Goal: Information Seeking & Learning: Learn about a topic

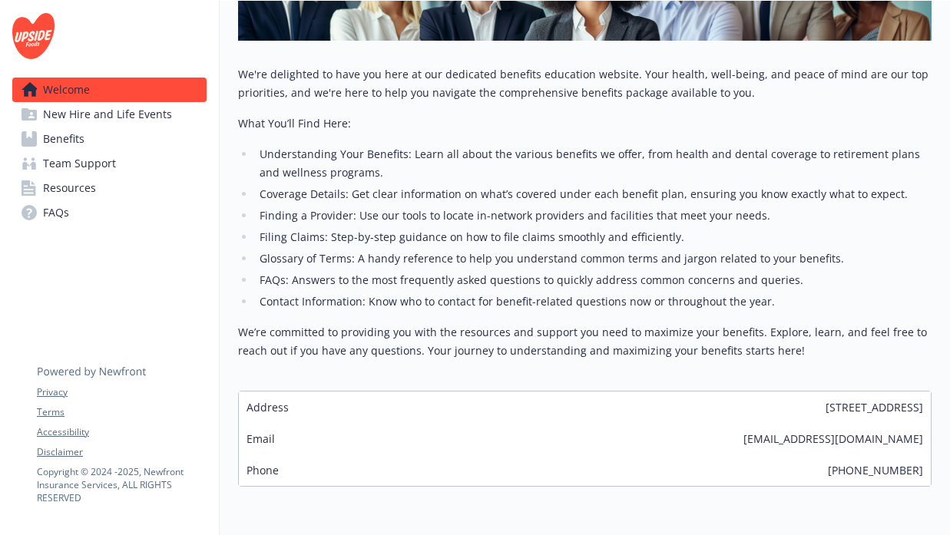
scroll to position [388, 0]
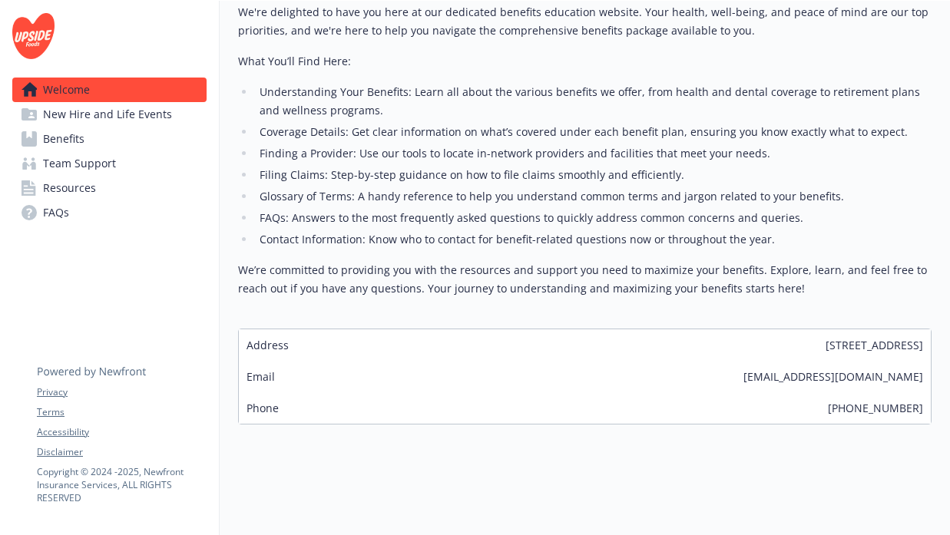
click at [129, 119] on span "New Hire and Life Events" at bounding box center [107, 114] width 129 height 25
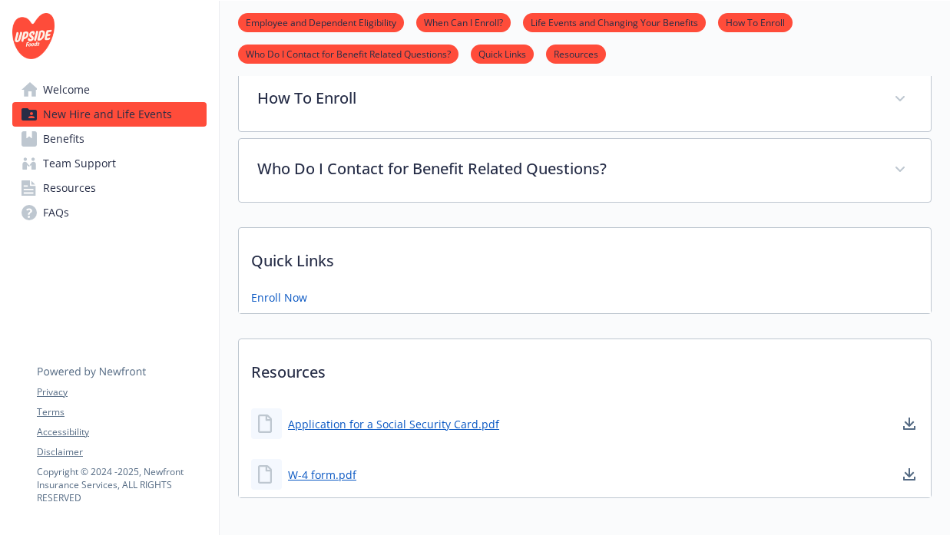
scroll to position [752, 0]
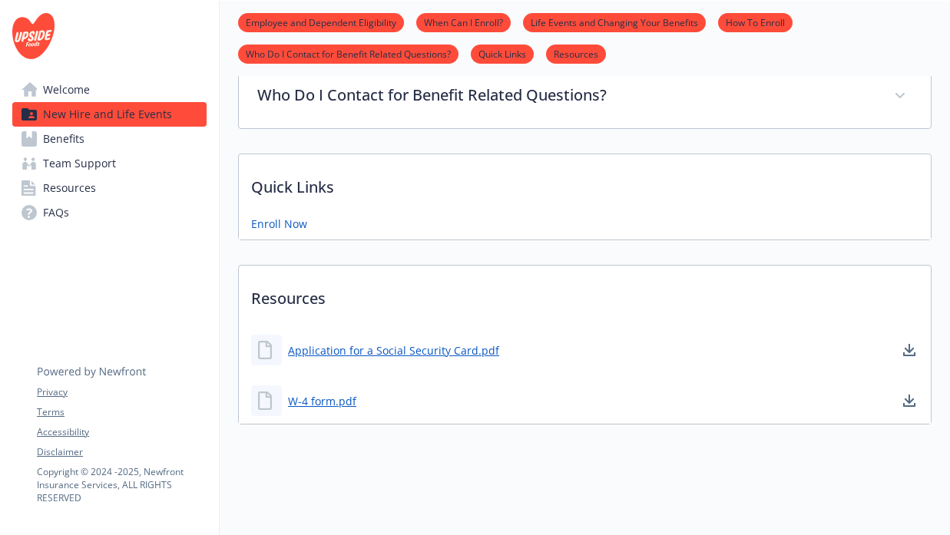
click at [81, 155] on span "Team Support" at bounding box center [79, 163] width 73 height 25
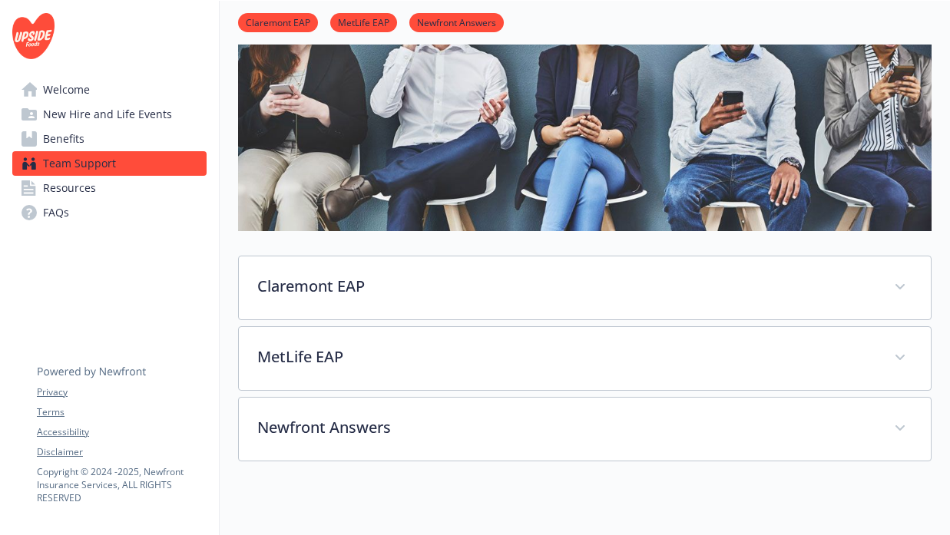
click at [95, 183] on link "Resources" at bounding box center [109, 188] width 194 height 25
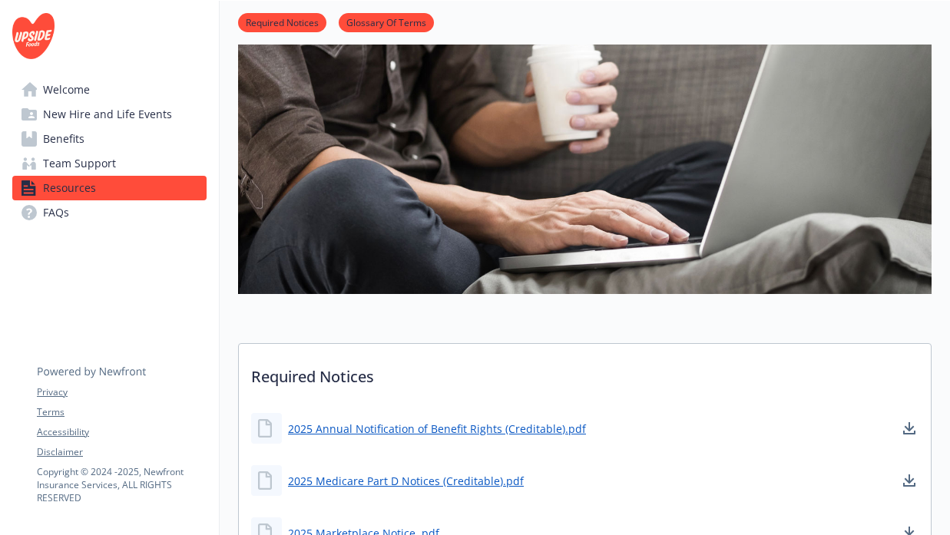
click at [138, 136] on link "Benefits" at bounding box center [109, 139] width 194 height 25
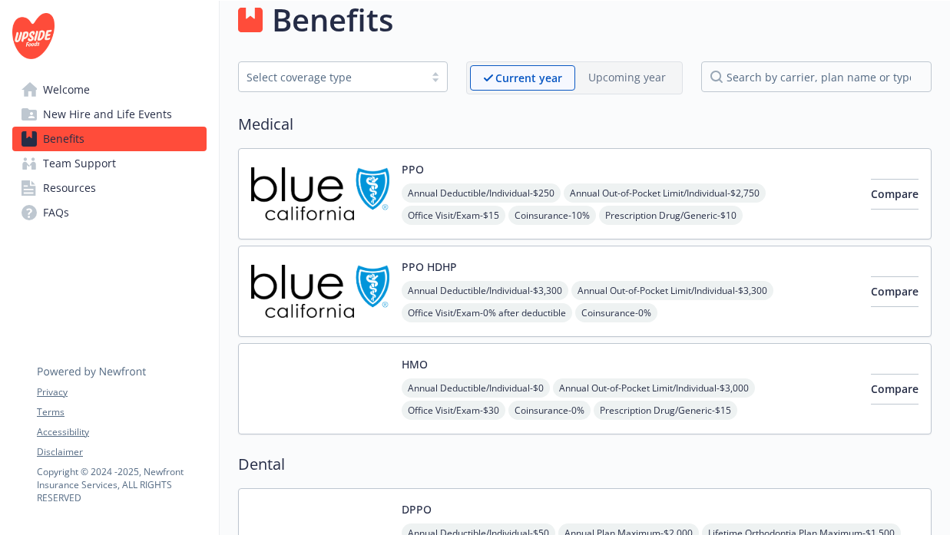
scroll to position [13, 0]
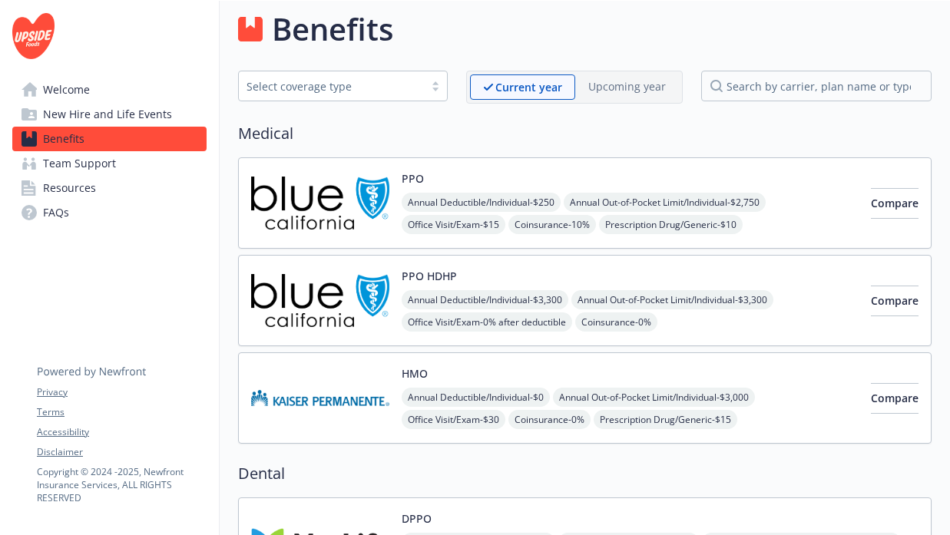
click at [309, 419] on img at bounding box center [320, 397] width 138 height 65
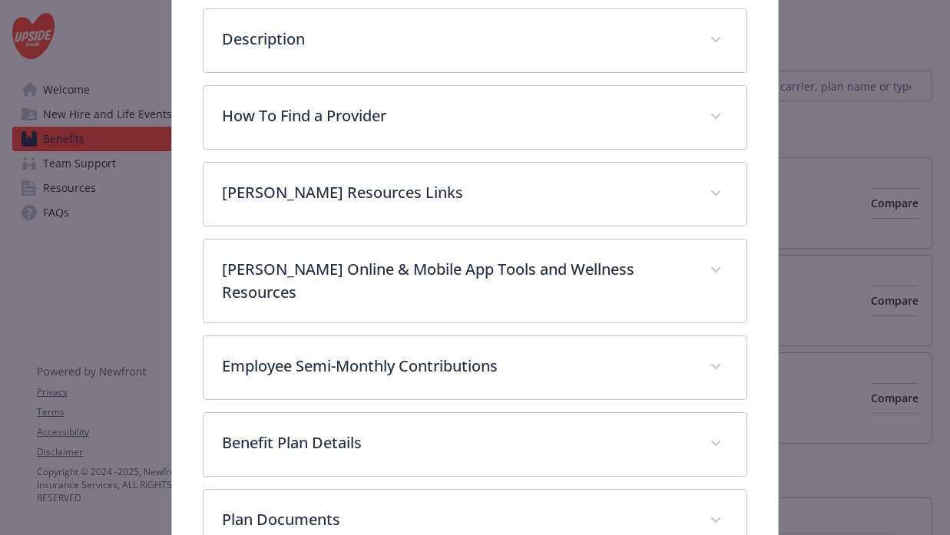
scroll to position [595, 0]
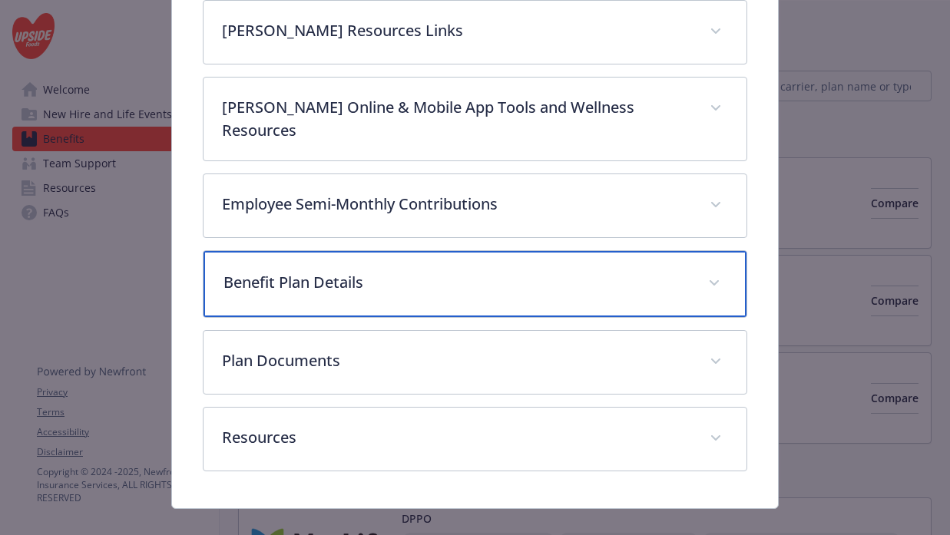
click at [372, 271] on p "Benefit Plan Details" at bounding box center [456, 282] width 467 height 23
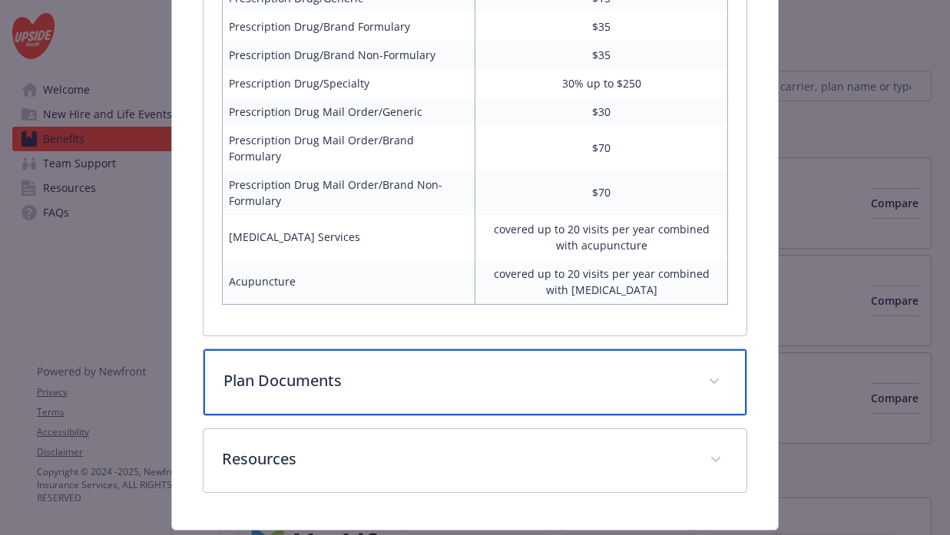
click at [456, 369] on p "Plan Documents" at bounding box center [456, 380] width 467 height 23
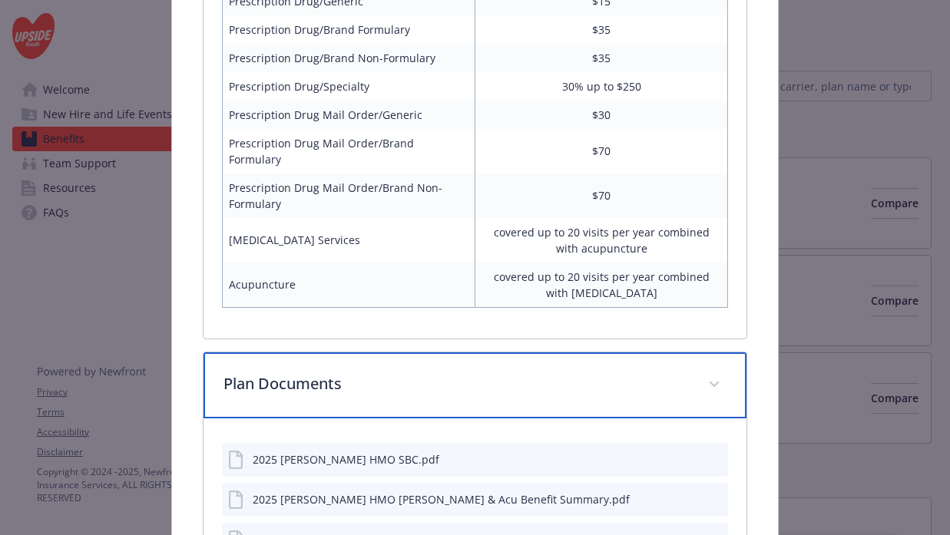
scroll to position [1554, 0]
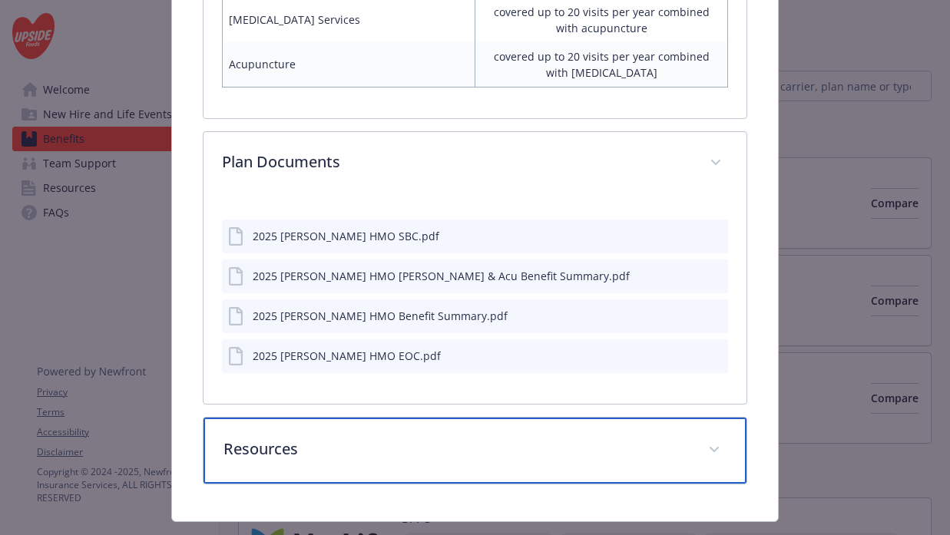
click at [400, 438] on p "Resources" at bounding box center [456, 449] width 467 height 23
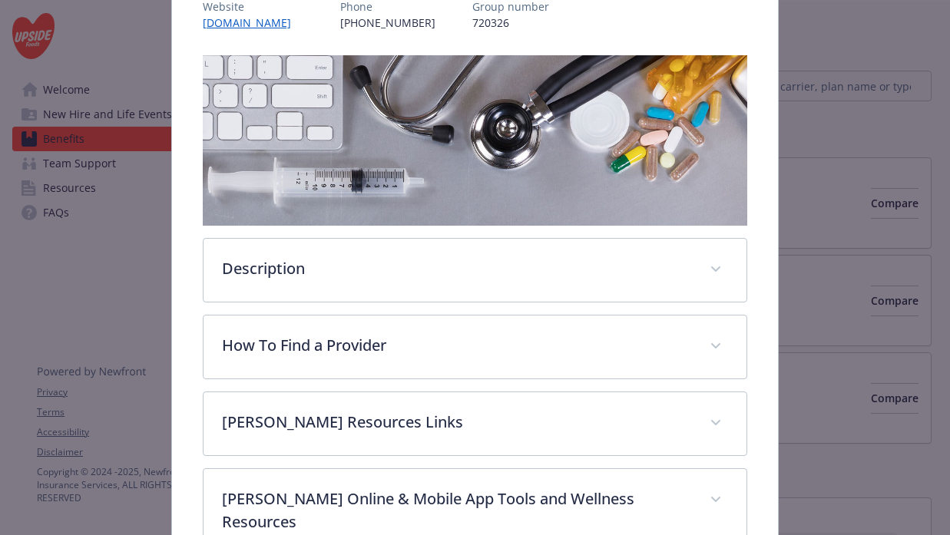
scroll to position [0, 0]
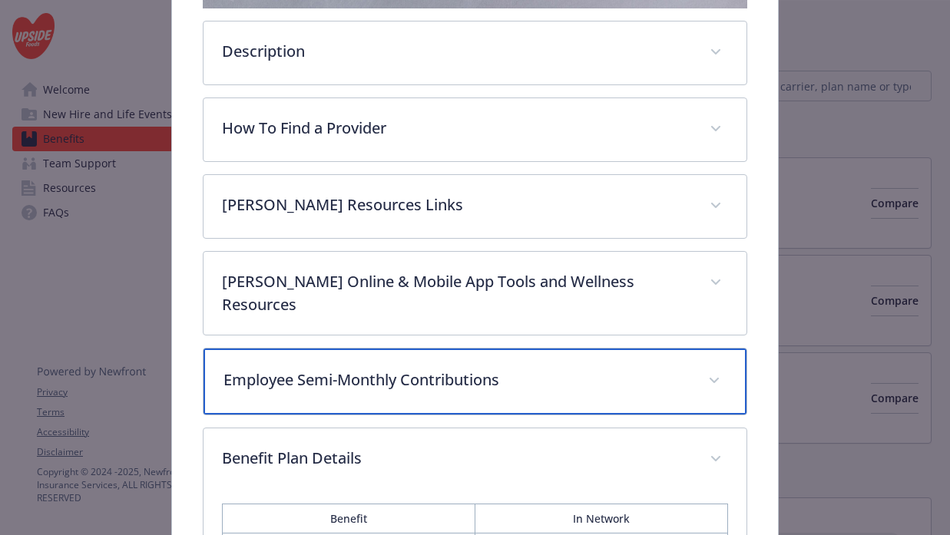
click at [420, 369] on p "Employee Semi-Monthly Contributions" at bounding box center [456, 380] width 467 height 23
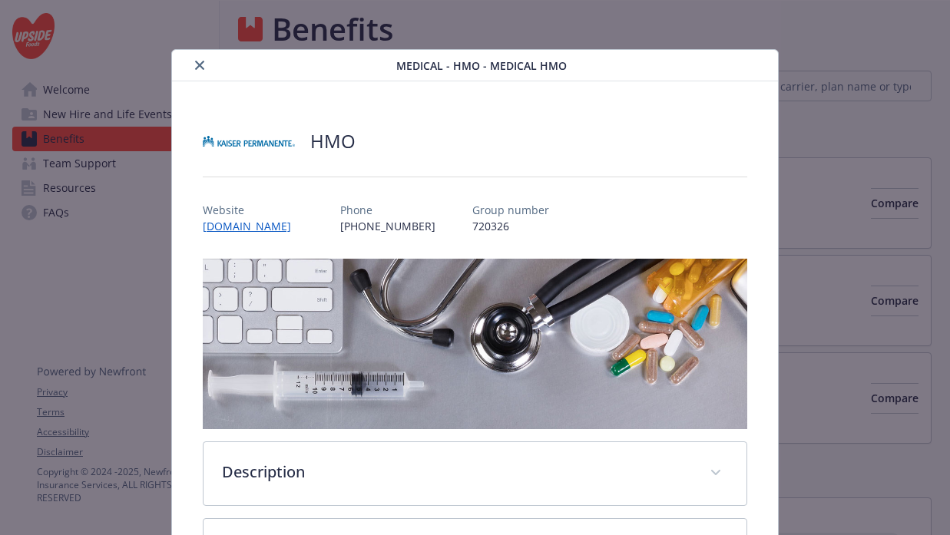
click at [193, 68] on button "close" at bounding box center [199, 65] width 18 height 18
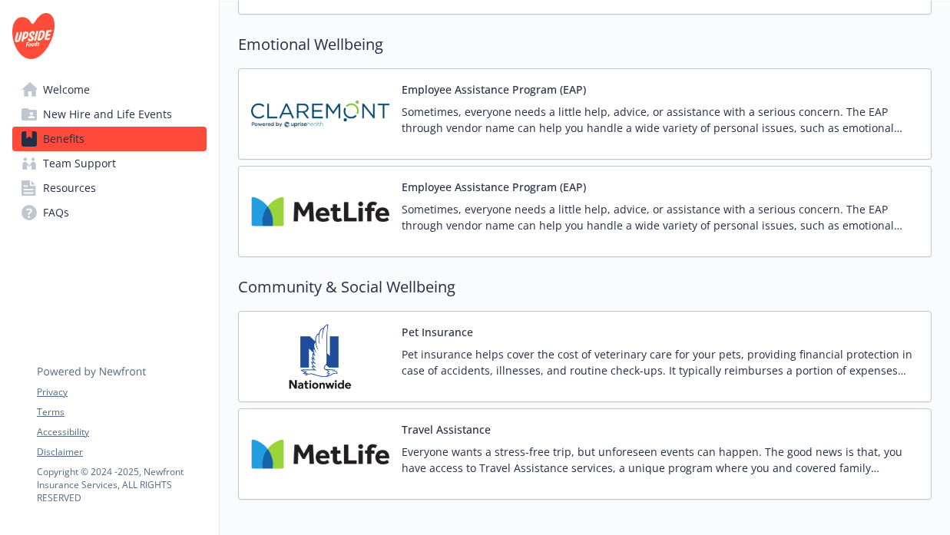
scroll to position [2023, 0]
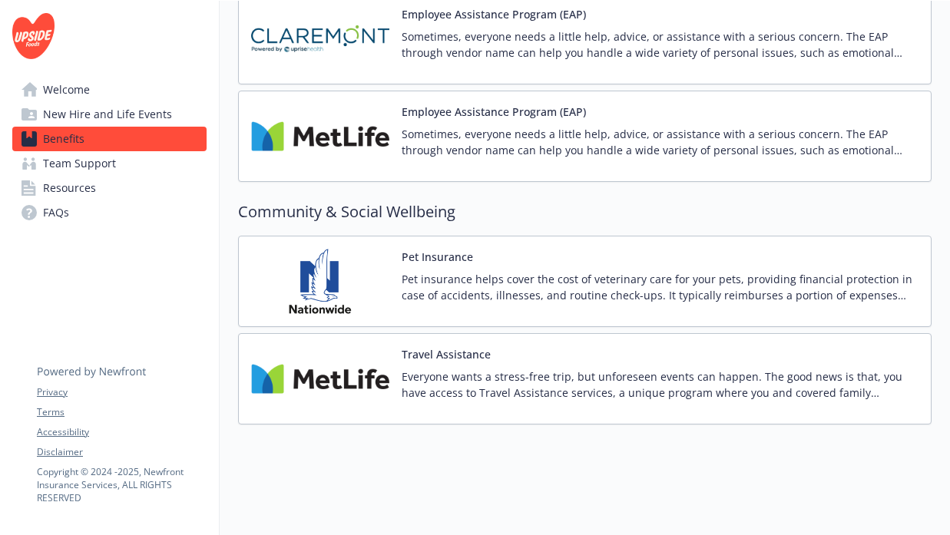
click at [63, 86] on span "Welcome" at bounding box center [66, 90] width 47 height 25
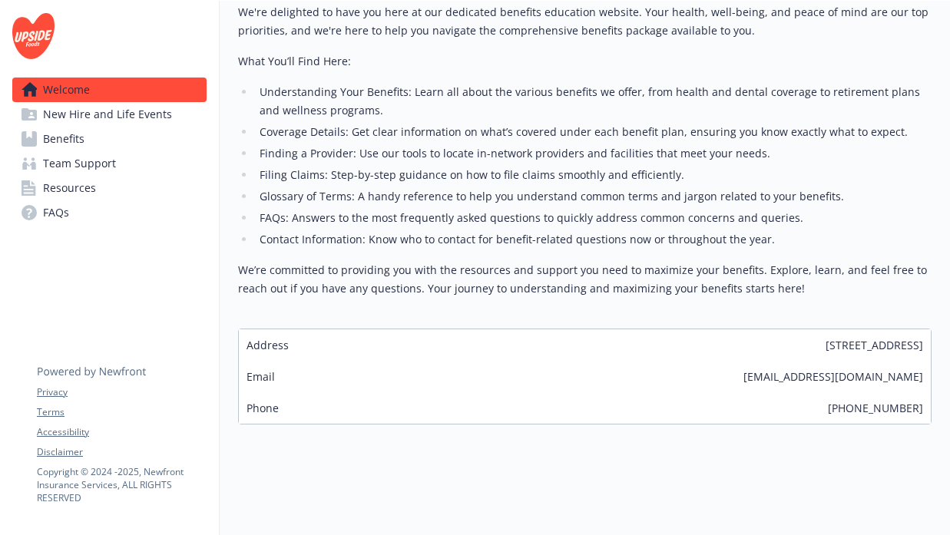
click at [66, 109] on span "New Hire and Life Events" at bounding box center [107, 114] width 129 height 25
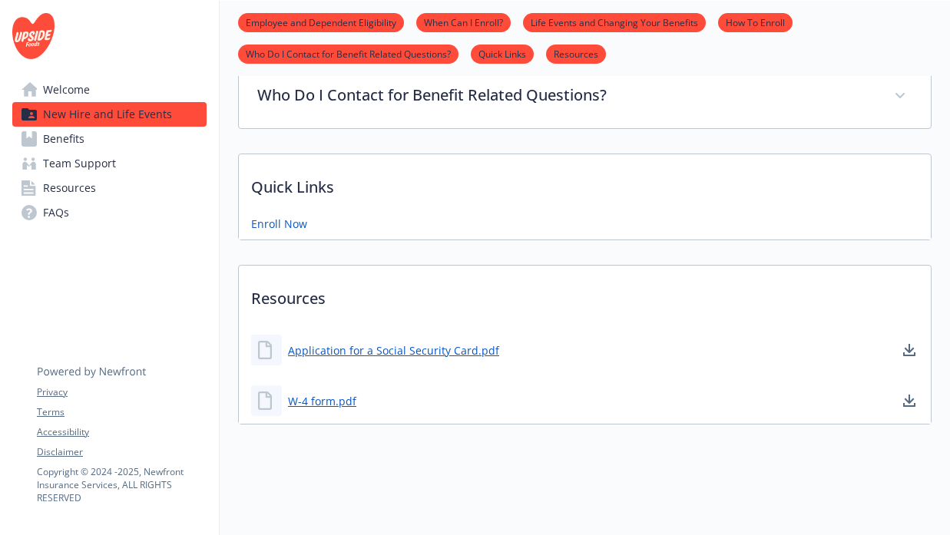
scroll to position [751, 0]
